Goal: Check status: Check status

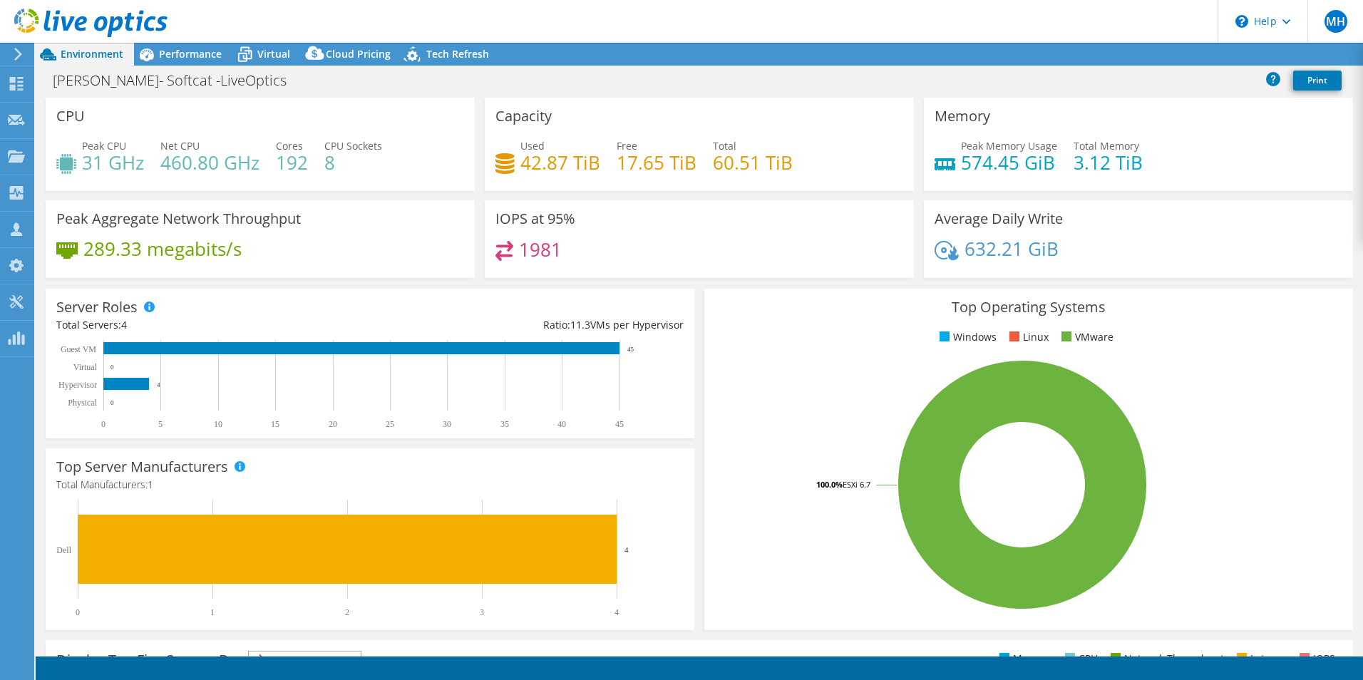
select select "EULondon"
select select "GBP"
click at [15, 85] on use at bounding box center [17, 84] width 14 height 14
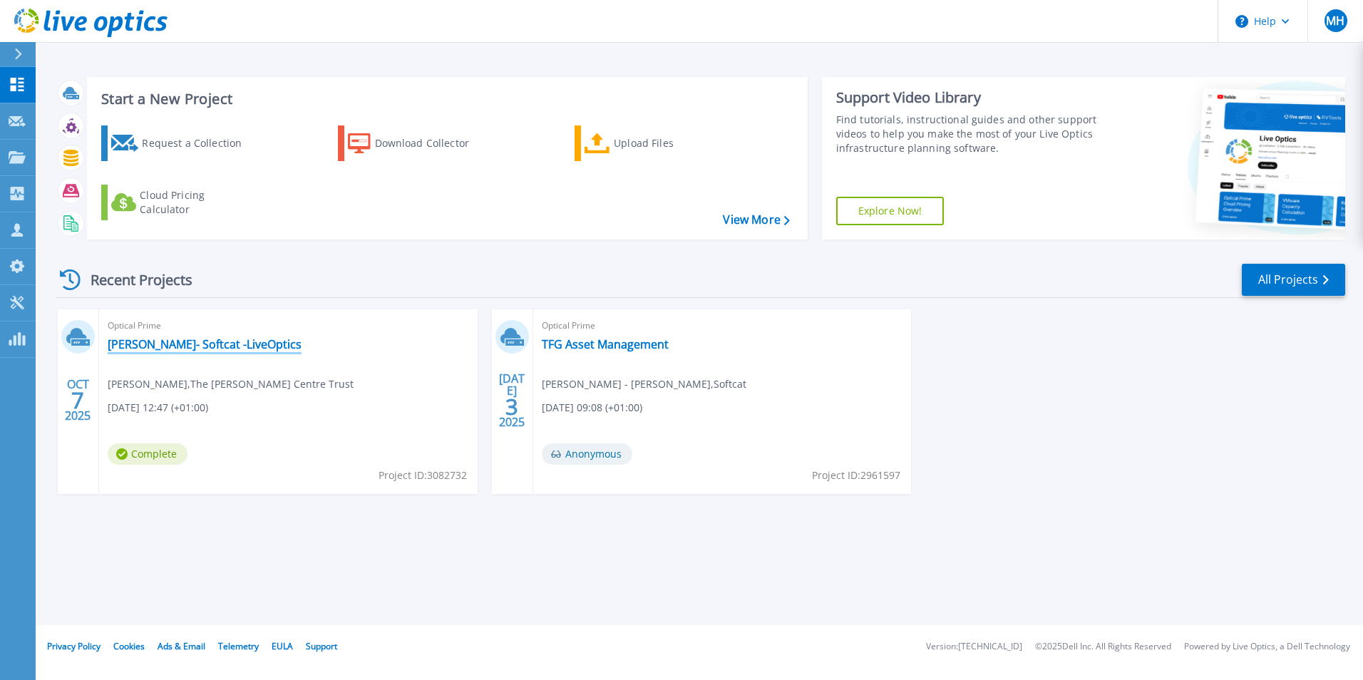
click at [141, 351] on link "[PERSON_NAME]- Softcat -LiveOptics" at bounding box center [205, 344] width 194 height 14
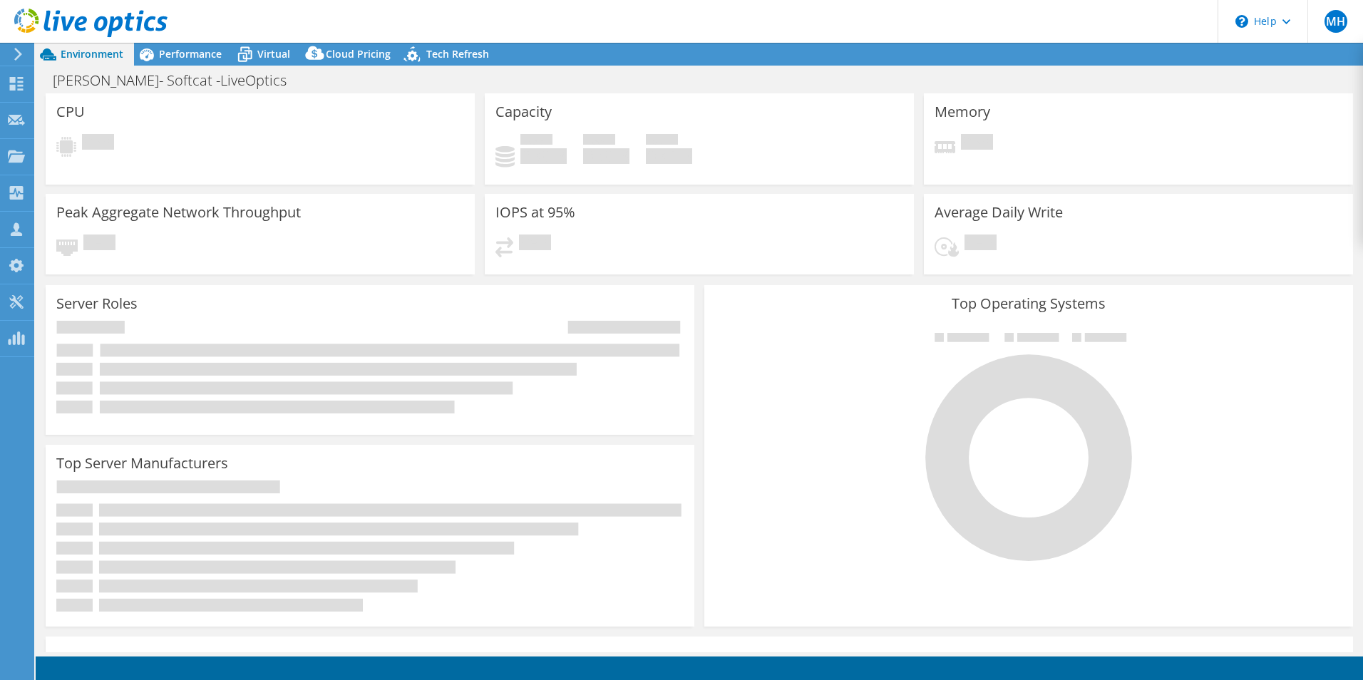
select select "EULondon"
select select "GBP"
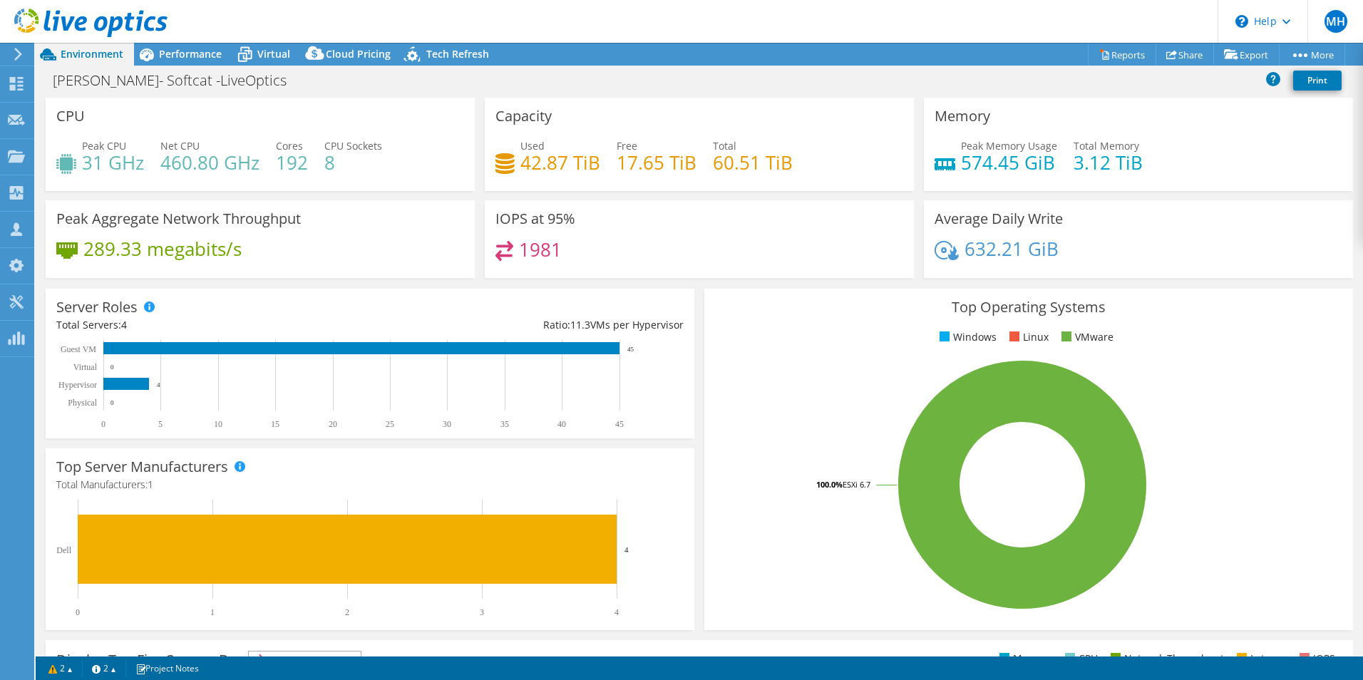
scroll to position [272, 0]
